Goal: Find specific page/section: Find specific page/section

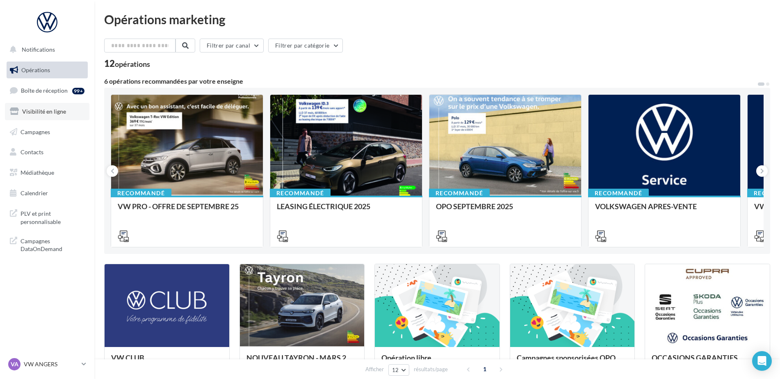
click at [52, 110] on span "Visibilité en ligne" at bounding box center [44, 111] width 44 height 7
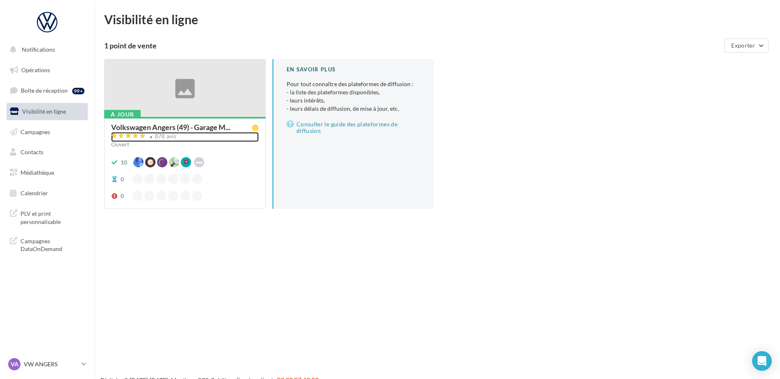
drag, startPoint x: 161, startPoint y: 137, endPoint x: 4, endPoint y: 93, distance: 163.3
click at [160, 137] on div "878 avis" at bounding box center [166, 136] width 22 height 5
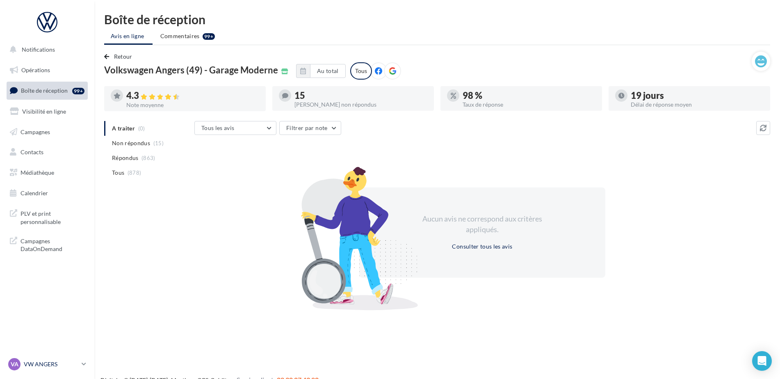
drag, startPoint x: 43, startPoint y: 365, endPoint x: 43, endPoint y: 357, distance: 7.8
click at [43, 365] on p "VW ANGERS" at bounding box center [51, 364] width 55 height 8
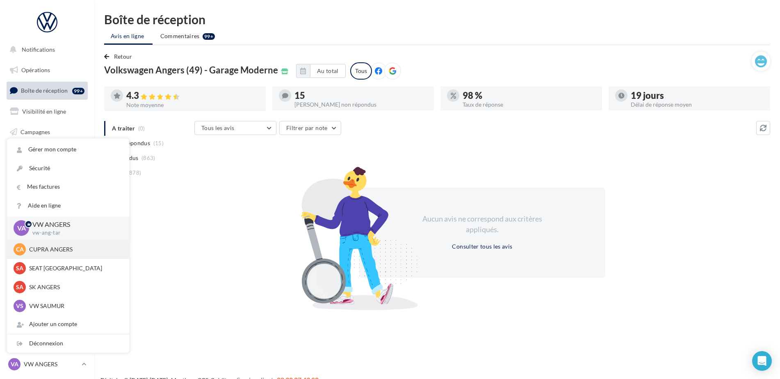
click at [45, 251] on p "CUPRA ANGERS" at bounding box center [74, 249] width 90 height 8
